Goal: Information Seeking & Learning: Find specific page/section

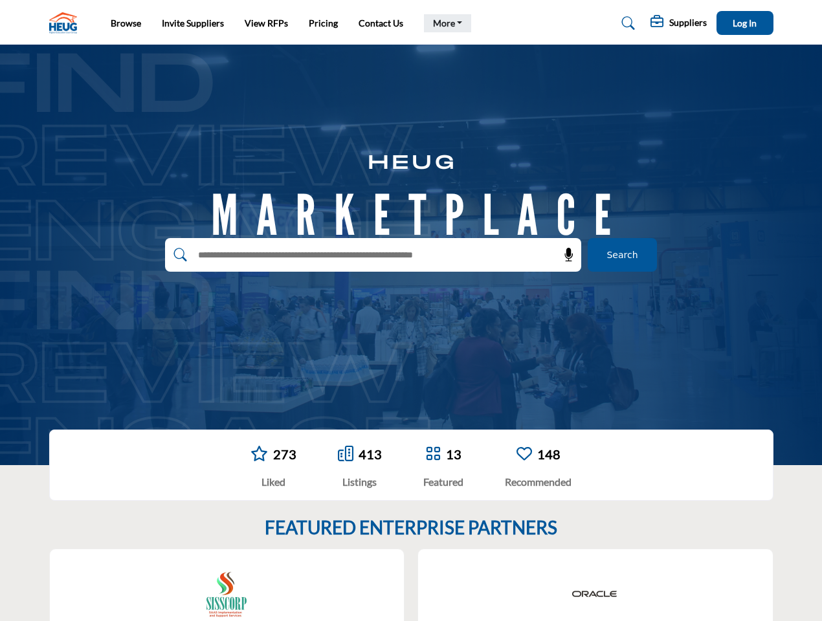
click at [444, 23] on link "More" at bounding box center [448, 23] width 48 height 18
click at [745, 23] on span "Log In" at bounding box center [744, 22] width 24 height 11
click at [564, 255] on icon at bounding box center [568, 254] width 13 height 13
click at [435, 585] on div "Oracle" at bounding box center [595, 615] width 355 height 133
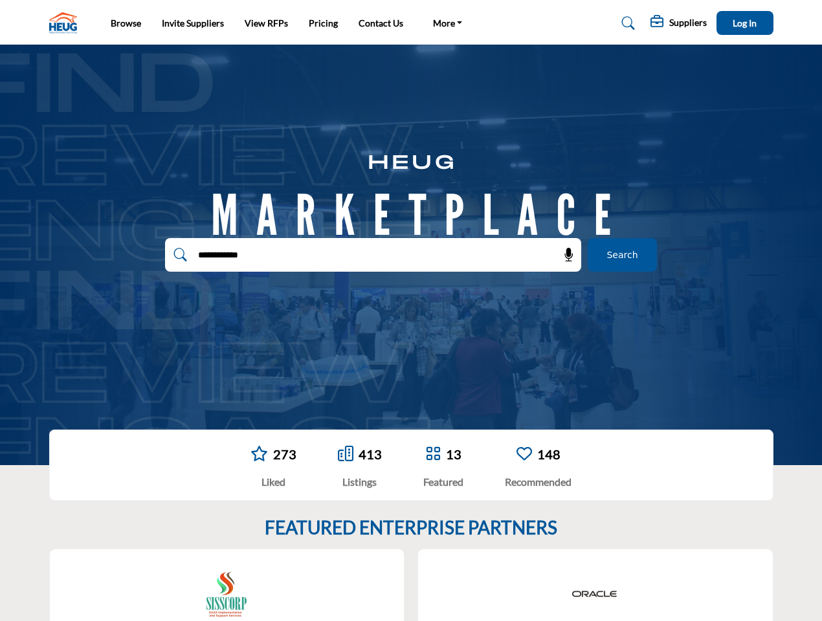
type input "**********"
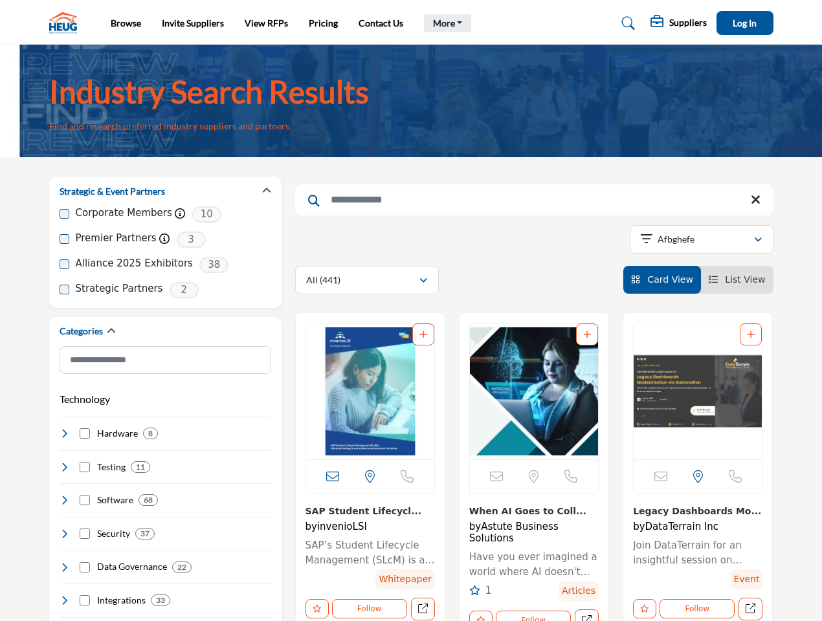
click at [444, 23] on link "More" at bounding box center [448, 23] width 48 height 18
click at [745, 23] on span "Log In" at bounding box center [744, 22] width 24 height 11
click at [267, 191] on icon "button" at bounding box center [266, 190] width 9 height 9
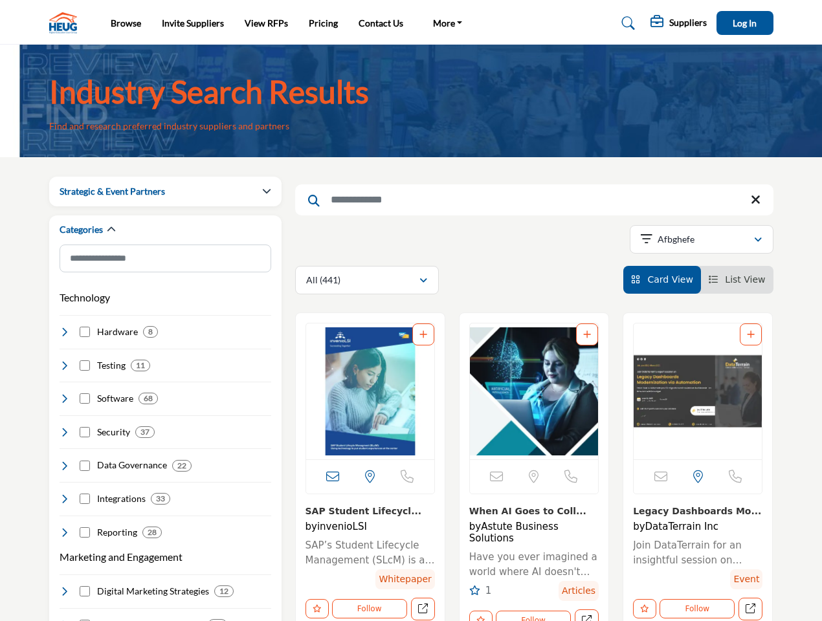
click at [165, 239] on div "Categories" at bounding box center [166, 230] width 212 height 30
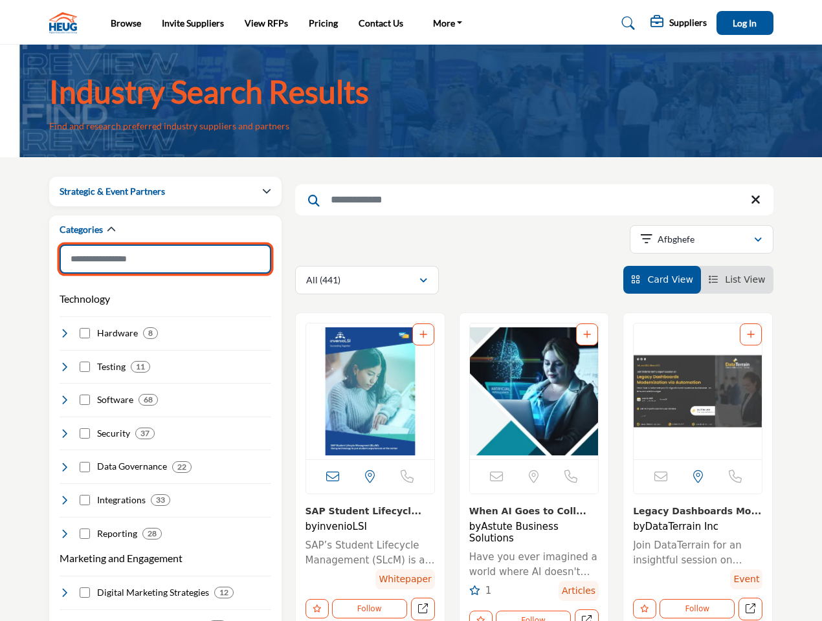
click at [165, 265] on input "Search Category" at bounding box center [166, 259] width 212 height 29
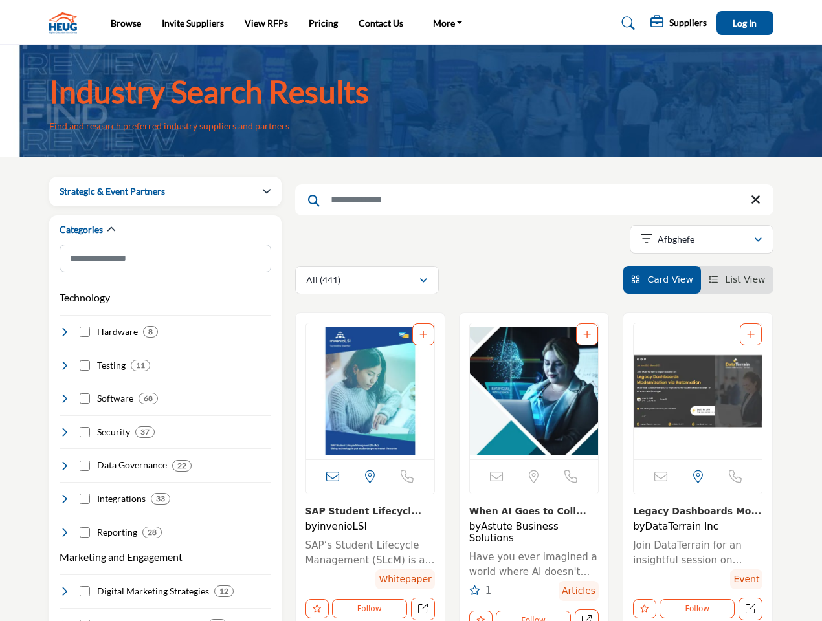
click at [165, 290] on div "Technology Clear Hardware 8" at bounding box center [166, 411] width 212 height 256
click at [111, 331] on h4 "Hardware" at bounding box center [117, 331] width 41 height 13
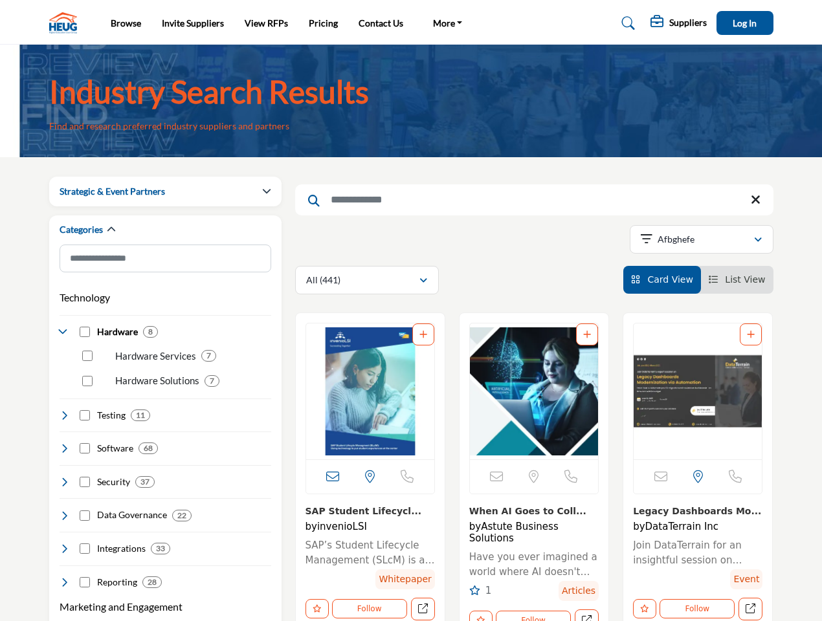
click at [108, 475] on h4 "Security" at bounding box center [113, 481] width 33 height 13
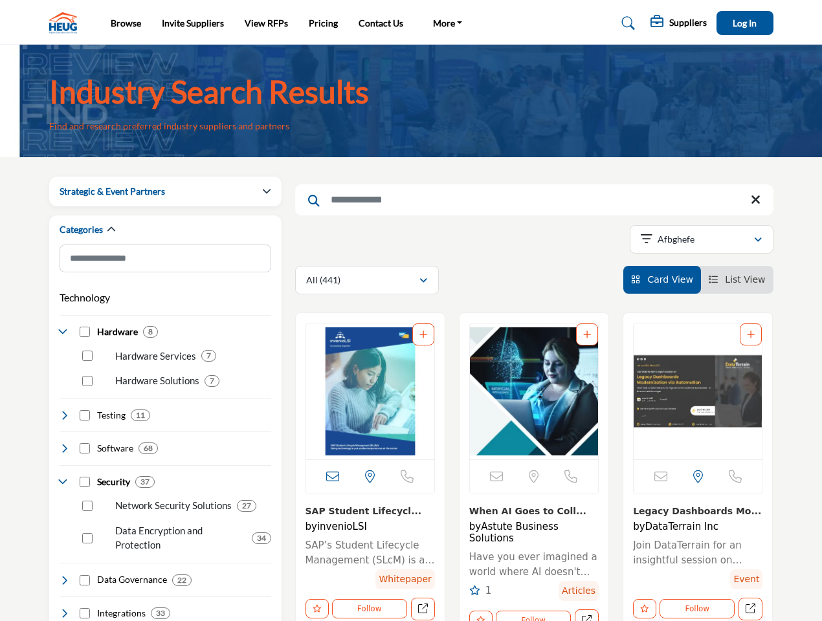
click at [105, 467] on div "Security 37" at bounding box center [166, 477] width 212 height 24
